Goal: Find specific page/section: Find specific page/section

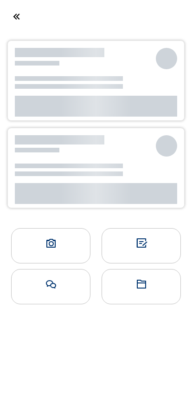
click at [36, 27] on div at bounding box center [96, 17] width 192 height 22
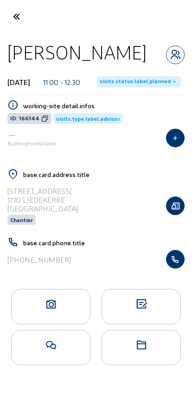
click at [25, 26] on cam-font-icon at bounding box center [16, 17] width 21 height 22
click at [25, 13] on cam-font-icon at bounding box center [16, 17] width 21 height 22
click at [23, 15] on icon at bounding box center [15, 16] width 15 height 16
click at [25, 14] on cam-font-icon at bounding box center [16, 17] width 21 height 22
click at [26, 23] on cam-font-icon at bounding box center [16, 17] width 21 height 22
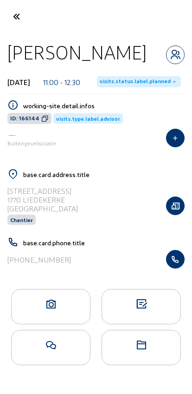
click at [25, 11] on cam-font-icon at bounding box center [16, 17] width 21 height 22
click at [11, 13] on icon at bounding box center [15, 16] width 15 height 16
click at [17, 13] on icon at bounding box center [15, 16] width 15 height 16
click at [14, 17] on icon at bounding box center [15, 16] width 15 height 16
click at [16, 12] on icon at bounding box center [15, 16] width 15 height 16
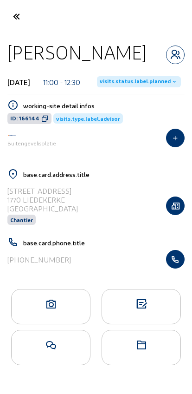
click at [15, 17] on icon at bounding box center [15, 16] width 15 height 16
click at [15, 20] on icon at bounding box center [15, 16] width 15 height 16
click at [8, 36] on div "[PERSON_NAME] [DATE] 11:00 - 12:30 visits.status.label.planned working-site.det…" at bounding box center [96, 158] width 192 height 250
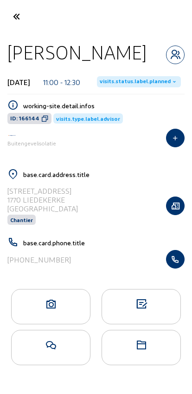
click at [13, 14] on icon at bounding box center [15, 16] width 15 height 16
click at [13, 17] on icon at bounding box center [15, 16] width 15 height 16
click at [13, 16] on icon at bounding box center [15, 16] width 15 height 16
click at [13, 20] on icon at bounding box center [15, 16] width 15 height 16
click at [18, 17] on icon at bounding box center [15, 16] width 15 height 16
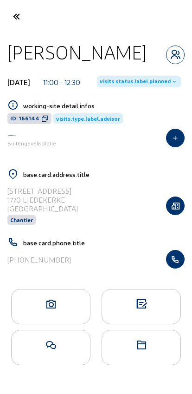
click at [9, 15] on icon at bounding box center [15, 16] width 15 height 16
click at [15, 9] on icon at bounding box center [15, 16] width 15 height 16
click at [20, 11] on icon at bounding box center [15, 16] width 15 height 16
click at [15, 17] on icon at bounding box center [15, 16] width 15 height 16
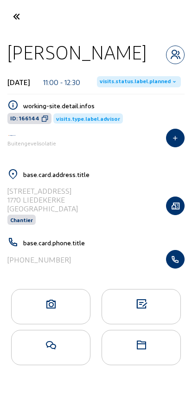
click at [13, 16] on icon at bounding box center [15, 16] width 15 height 16
click at [18, 16] on icon at bounding box center [15, 16] width 15 height 16
click at [13, 17] on icon at bounding box center [15, 16] width 15 height 16
click at [7, 6] on cam-font-icon at bounding box center [16, 17] width 21 height 22
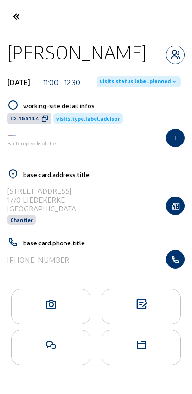
click at [12, 15] on icon at bounding box center [15, 16] width 15 height 16
click at [11, 9] on icon at bounding box center [15, 16] width 15 height 16
click at [13, 8] on icon at bounding box center [15, 16] width 15 height 16
click at [14, 8] on icon at bounding box center [15, 16] width 15 height 16
click at [3, 16] on div at bounding box center [16, 17] width 32 height 22
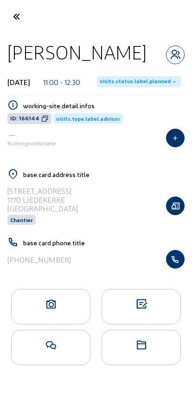
click at [8, 17] on icon at bounding box center [15, 16] width 15 height 16
click at [7, 15] on cam-font-icon at bounding box center [16, 17] width 21 height 22
click at [10, 23] on icon at bounding box center [15, 16] width 15 height 16
click at [9, 18] on icon at bounding box center [15, 16] width 15 height 16
click at [9, 20] on icon at bounding box center [15, 16] width 15 height 16
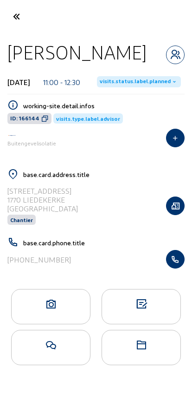
click at [10, 13] on icon at bounding box center [15, 16] width 15 height 16
click at [9, 18] on icon at bounding box center [15, 16] width 15 height 16
click at [10, 20] on icon at bounding box center [15, 16] width 15 height 16
click at [9, 18] on icon at bounding box center [15, 16] width 15 height 16
click at [8, 18] on icon at bounding box center [15, 16] width 15 height 16
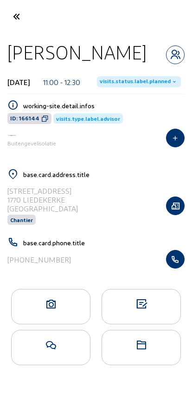
click at [60, 310] on icon at bounding box center [51, 304] width 79 height 11
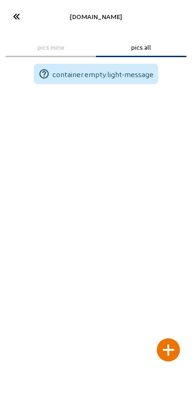
click at [8, 18] on icon at bounding box center [15, 16] width 15 height 16
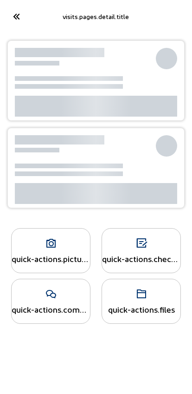
click at [17, 12] on icon at bounding box center [15, 16] width 15 height 16
click at [16, 15] on icon at bounding box center [15, 16] width 15 height 16
click at [12, 11] on icon at bounding box center [15, 16] width 15 height 16
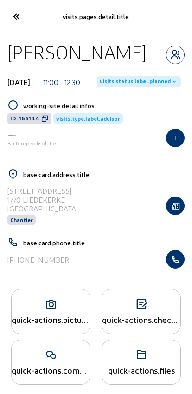
click at [22, 17] on icon at bounding box center [15, 16] width 15 height 16
click at [20, 16] on icon at bounding box center [15, 16] width 15 height 16
click at [22, 14] on icon at bounding box center [15, 16] width 15 height 16
click at [23, 17] on icon at bounding box center [15, 16] width 15 height 16
click at [23, 21] on icon at bounding box center [15, 16] width 15 height 16
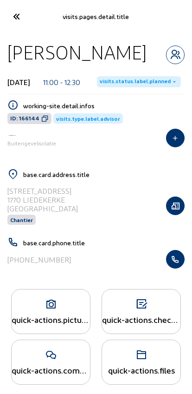
click at [16, 15] on icon at bounding box center [15, 16] width 15 height 16
click at [12, 17] on icon at bounding box center [15, 16] width 15 height 16
click at [11, 21] on icon at bounding box center [15, 16] width 15 height 16
click at [11, 26] on cam-font-icon at bounding box center [16, 17] width 21 height 22
click at [13, 24] on icon at bounding box center [15, 16] width 15 height 16
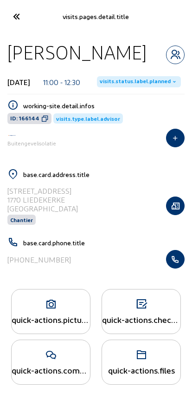
click at [17, 27] on cam-font-icon at bounding box center [16, 17] width 21 height 22
click at [16, 26] on cam-font-icon at bounding box center [16, 17] width 21 height 22
click at [24, 21] on icon at bounding box center [15, 16] width 15 height 16
click at [11, 18] on icon at bounding box center [15, 16] width 15 height 16
click at [17, 12] on icon at bounding box center [15, 16] width 15 height 16
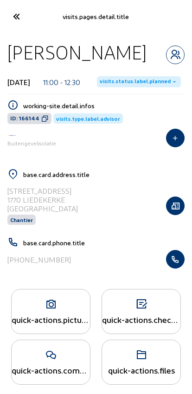
click at [19, 17] on icon at bounding box center [15, 16] width 15 height 16
click at [14, 20] on icon at bounding box center [15, 16] width 15 height 16
click at [13, 9] on icon at bounding box center [15, 16] width 15 height 16
click at [8, 26] on cam-font-icon at bounding box center [16, 17] width 21 height 22
click at [7, 7] on cam-font-icon at bounding box center [16, 17] width 21 height 22
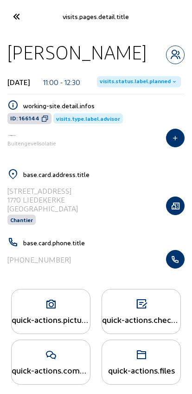
click at [16, 7] on cam-font-icon at bounding box center [16, 17] width 21 height 22
click at [12, 15] on icon at bounding box center [15, 16] width 15 height 16
click at [14, 16] on icon at bounding box center [15, 16] width 15 height 16
click at [21, 7] on cam-font-icon at bounding box center [16, 17] width 21 height 22
click at [10, 20] on icon at bounding box center [15, 16] width 15 height 16
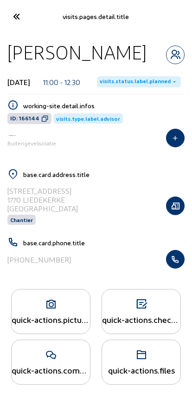
click at [15, 14] on icon at bounding box center [15, 16] width 15 height 16
click at [13, 15] on icon at bounding box center [15, 16] width 15 height 16
click at [15, 1] on div "visits.pages.detail.title" at bounding box center [96, 16] width 192 height 33
click at [12, 7] on cam-font-icon at bounding box center [16, 17] width 21 height 22
click at [7, 14] on cam-font-icon at bounding box center [16, 17] width 21 height 22
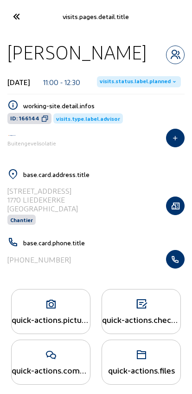
click at [25, 18] on cam-font-icon at bounding box center [16, 17] width 21 height 22
click at [26, 17] on cam-font-icon at bounding box center [16, 17] width 21 height 22
click at [25, 13] on cam-font-icon at bounding box center [16, 17] width 21 height 22
click at [36, 23] on div "visits.pages.detail.title" at bounding box center [96, 17] width 192 height 22
click at [11, 19] on icon at bounding box center [15, 16] width 15 height 16
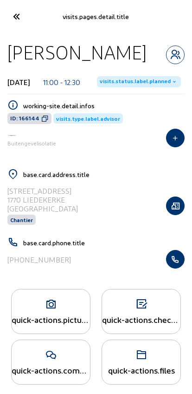
click at [18, 12] on icon at bounding box center [15, 16] width 15 height 16
click at [19, 8] on icon at bounding box center [15, 16] width 15 height 16
click at [21, 23] on icon at bounding box center [15, 16] width 15 height 16
click at [25, 20] on cam-font-icon at bounding box center [16, 17] width 21 height 22
click at [26, 17] on cam-font-icon at bounding box center [16, 17] width 21 height 22
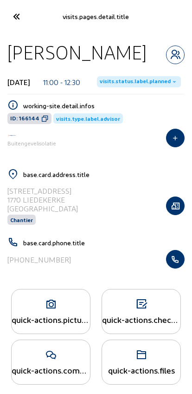
click at [26, 12] on cam-font-icon at bounding box center [16, 17] width 21 height 22
click at [35, 16] on div "visits.pages.detail.title" at bounding box center [96, 17] width 128 height 8
click at [36, 19] on div "visits.pages.detail.title" at bounding box center [96, 17] width 128 height 8
